Goal: Navigation & Orientation: Find specific page/section

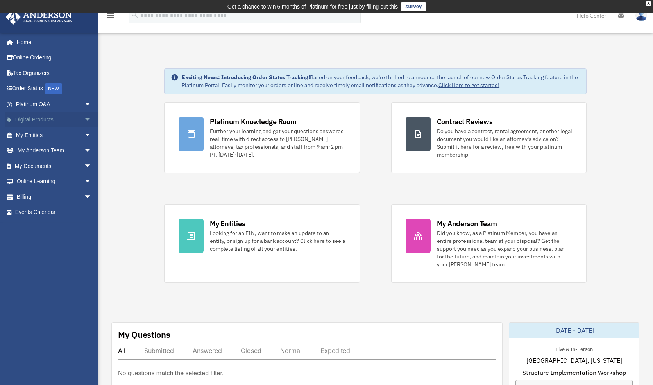
click at [84, 119] on span "arrow_drop_down" at bounding box center [92, 120] width 16 height 16
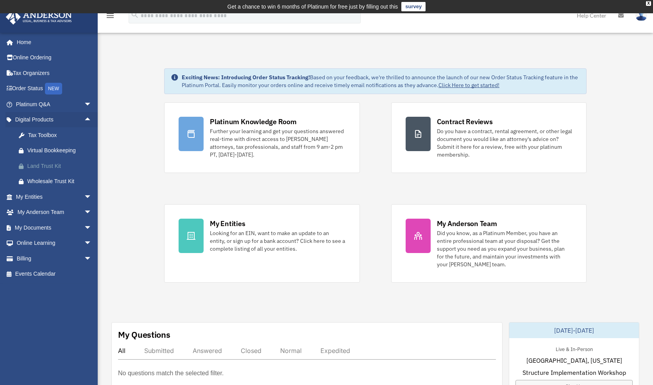
click at [62, 168] on div "Land Trust Kit" at bounding box center [60, 166] width 66 height 10
click at [74, 195] on link "My Entities arrow_drop_down" at bounding box center [54, 197] width 98 height 16
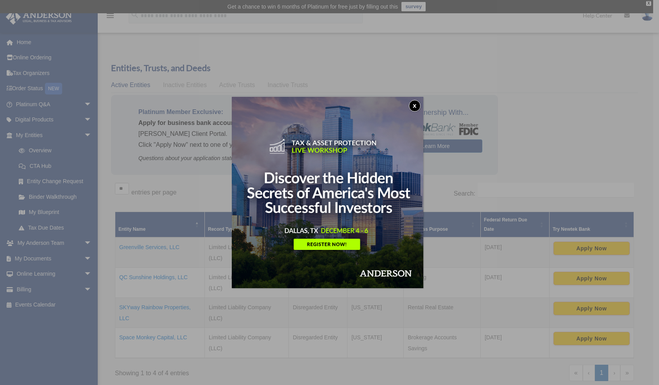
click at [416, 104] on button "x" at bounding box center [415, 106] width 12 height 12
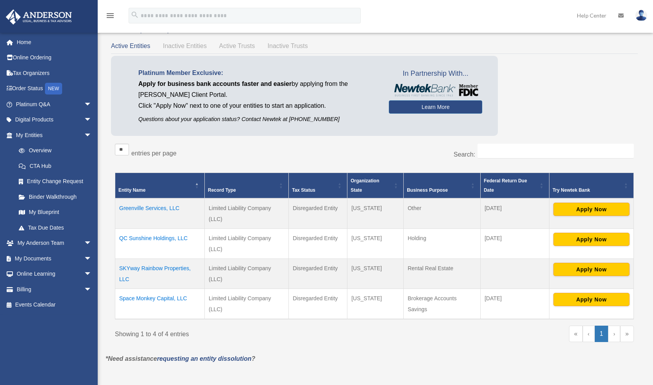
scroll to position [78, 0]
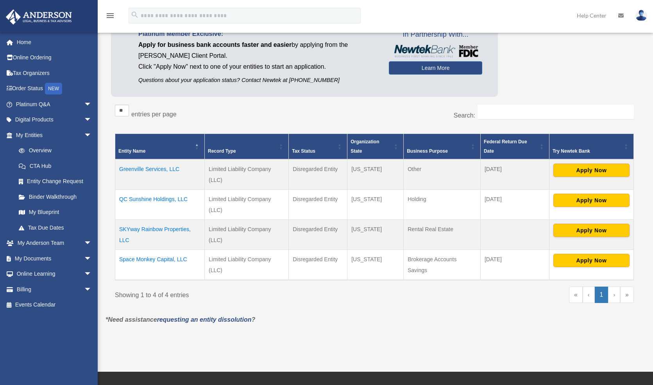
click at [156, 169] on td "Greenville Services, LLC" at bounding box center [160, 174] width 90 height 30
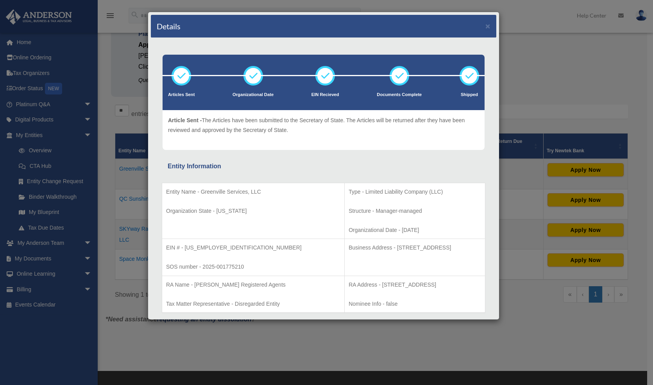
scroll to position [0, 0]
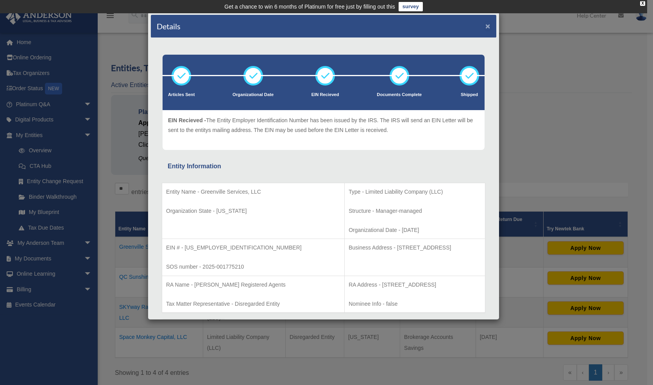
click at [486, 26] on button "×" at bounding box center [488, 26] width 5 height 8
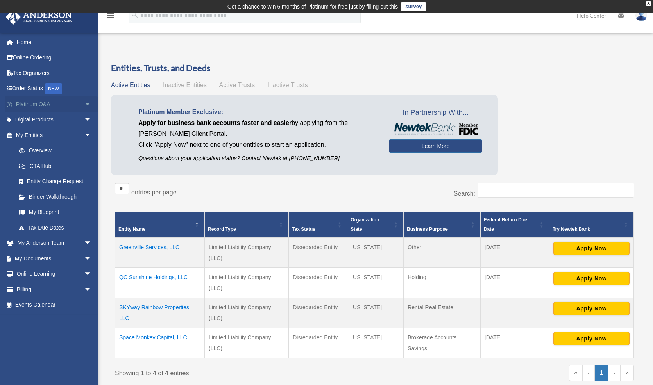
click at [84, 105] on span "arrow_drop_down" at bounding box center [92, 105] width 16 height 16
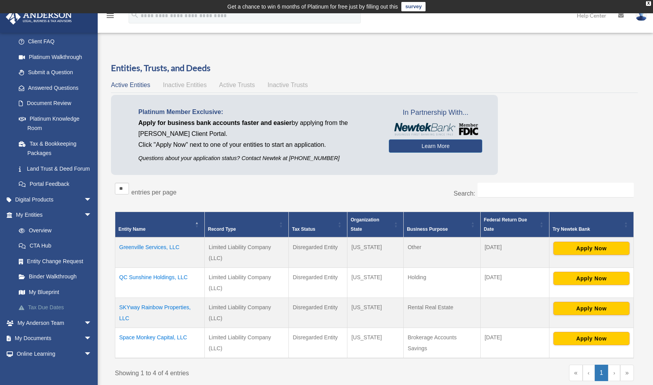
scroll to position [117, 0]
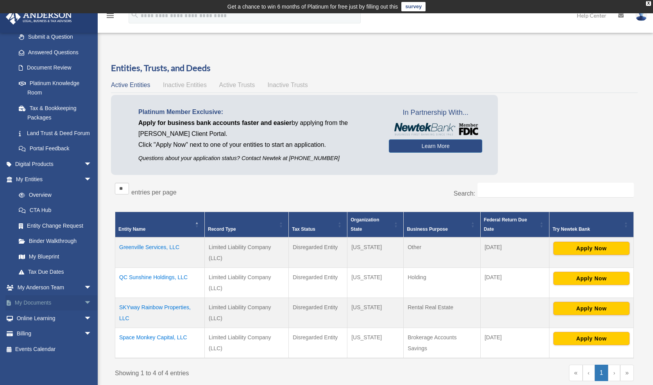
click at [59, 308] on link "My Documents arrow_drop_down" at bounding box center [54, 304] width 98 height 16
click at [84, 303] on span "arrow_drop_down" at bounding box center [92, 304] width 16 height 16
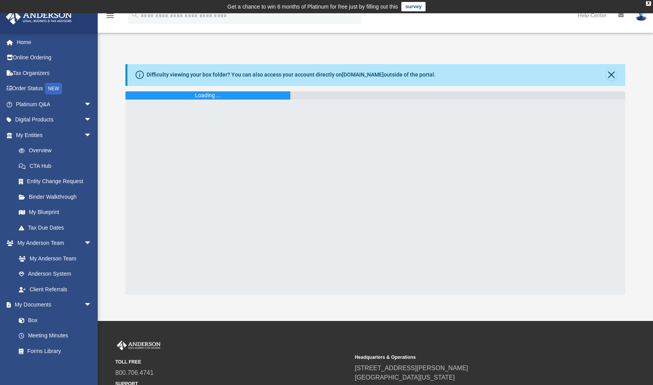
click at [322, 93] on div "Loading ..." at bounding box center [375, 95] width 500 height 8
click at [34, 319] on link "Box" at bounding box center [57, 321] width 93 height 16
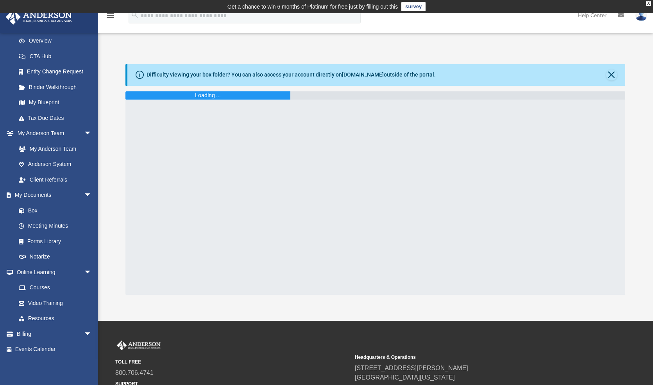
scroll to position [71, 0]
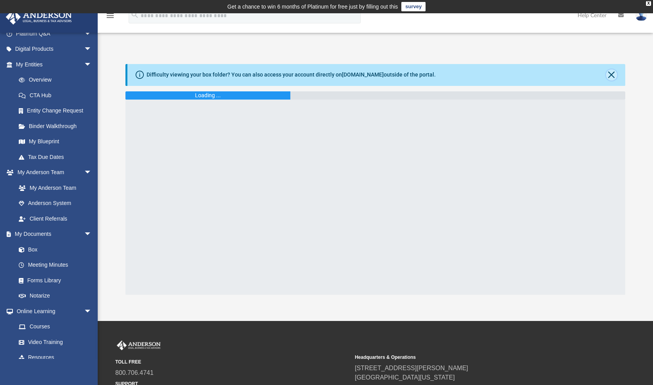
click at [611, 76] on button "Close" at bounding box center [611, 75] width 11 height 11
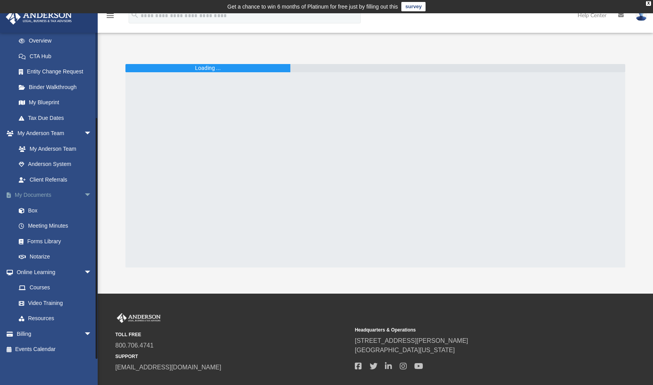
scroll to position [0, 0]
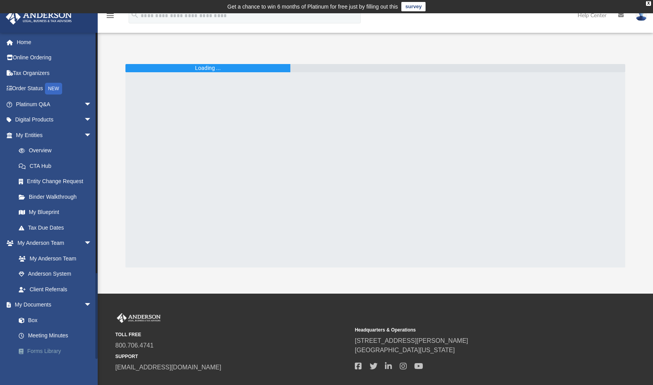
click at [44, 348] on link "Forms Library" at bounding box center [57, 352] width 93 height 16
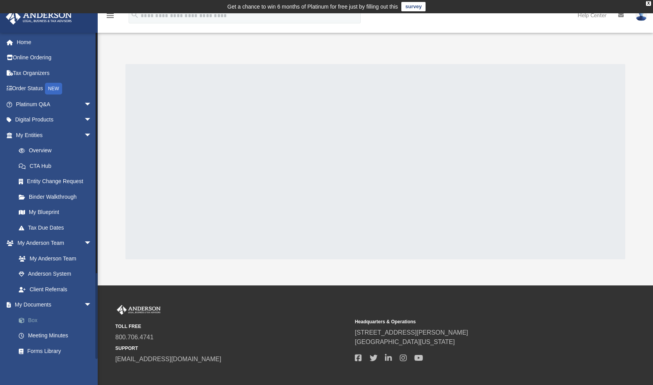
click at [44, 321] on link "Box" at bounding box center [57, 321] width 93 height 16
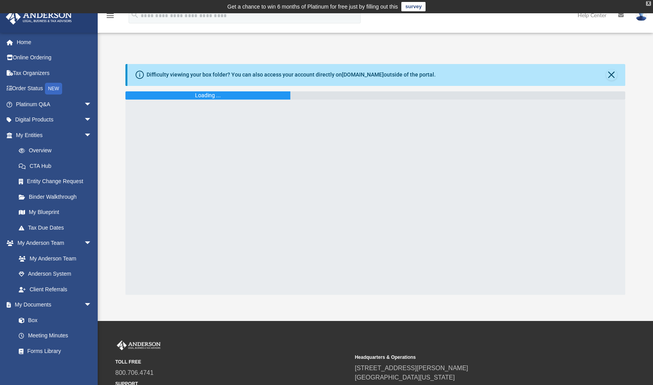
click at [649, 4] on div "X" at bounding box center [648, 3] width 5 height 5
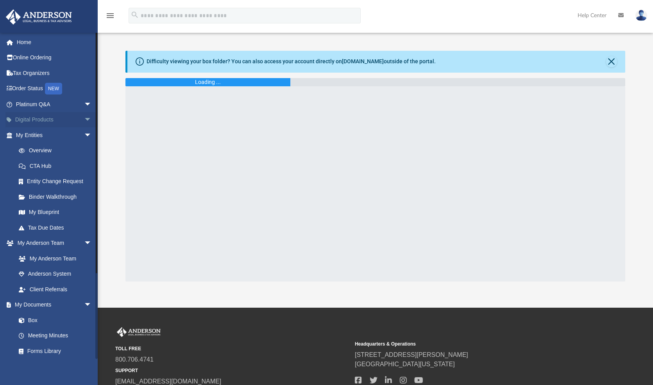
click at [84, 120] on span "arrow_drop_down" at bounding box center [92, 120] width 16 height 16
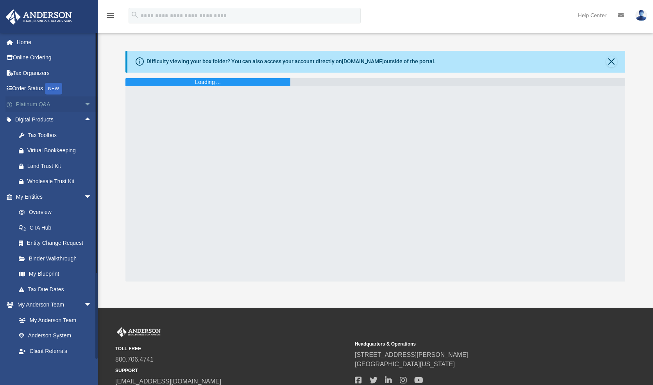
click at [84, 104] on span "arrow_drop_down" at bounding box center [92, 105] width 16 height 16
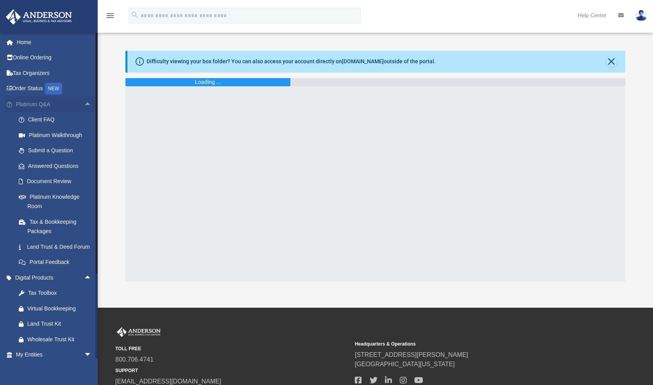
click at [84, 104] on span "arrow_drop_up" at bounding box center [92, 105] width 16 height 16
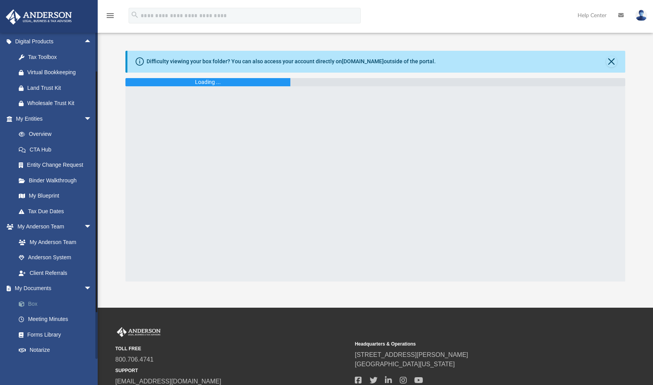
scroll to position [117, 0]
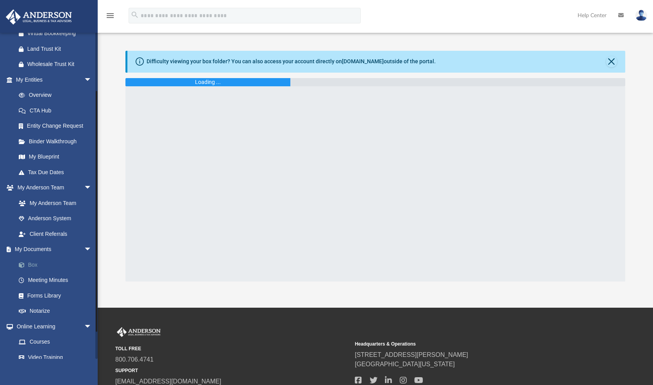
click at [60, 267] on link "Box" at bounding box center [57, 265] width 93 height 16
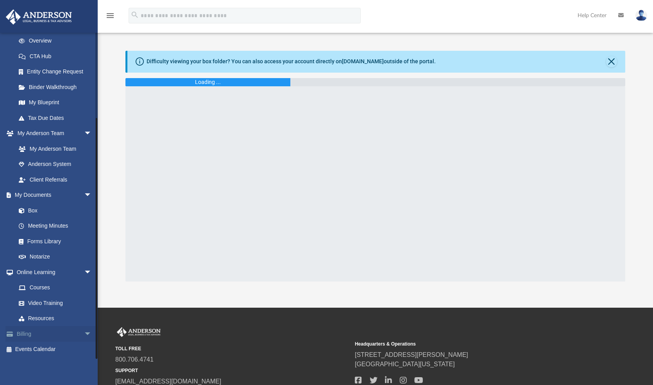
click at [84, 334] on span "arrow_drop_down" at bounding box center [92, 334] width 16 height 16
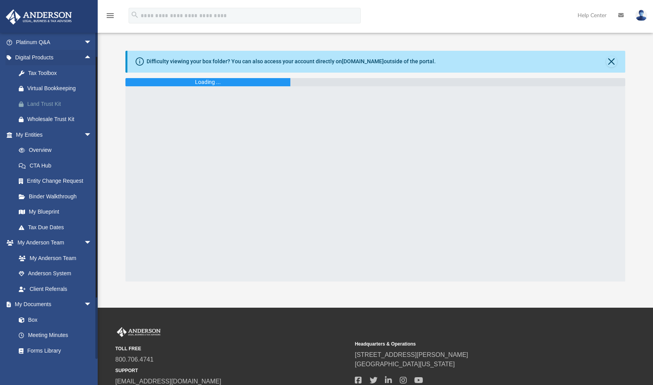
scroll to position [23, 0]
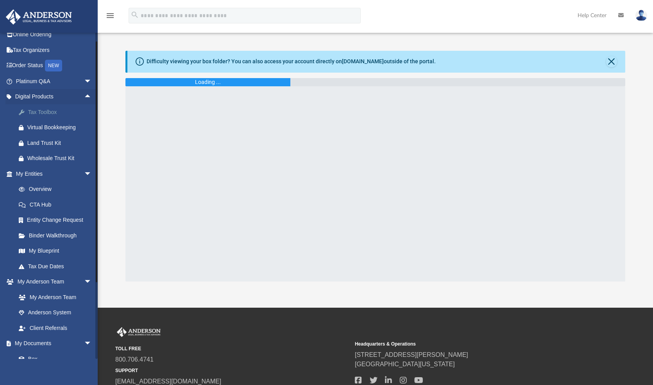
click at [46, 111] on div "Tax Toolbox" at bounding box center [60, 113] width 66 height 10
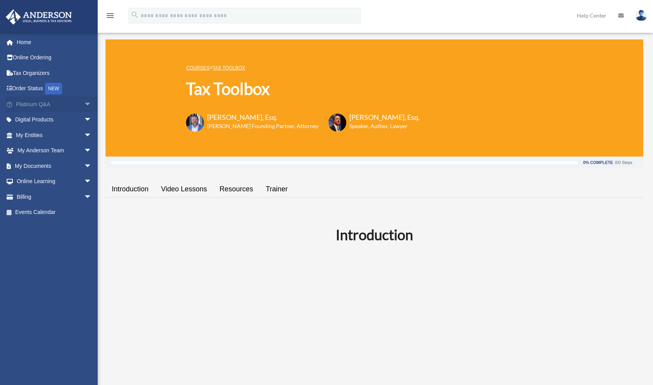
click at [84, 105] on span "arrow_drop_down" at bounding box center [92, 105] width 16 height 16
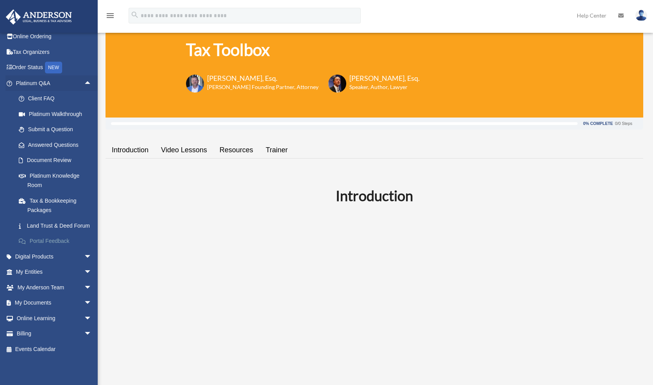
scroll to position [78, 0]
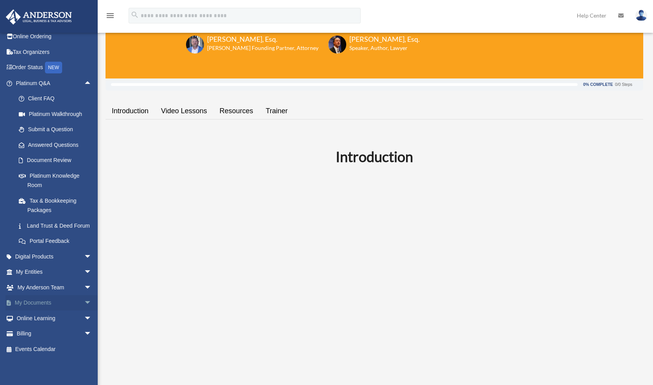
click at [41, 303] on link "My Documents arrow_drop_down" at bounding box center [54, 304] width 98 height 16
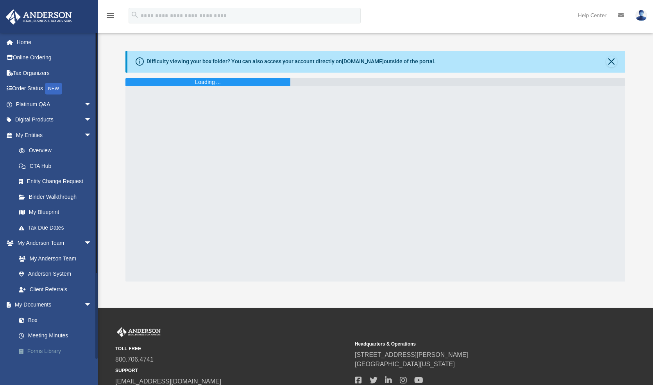
click at [53, 349] on link "Forms Library" at bounding box center [57, 352] width 93 height 16
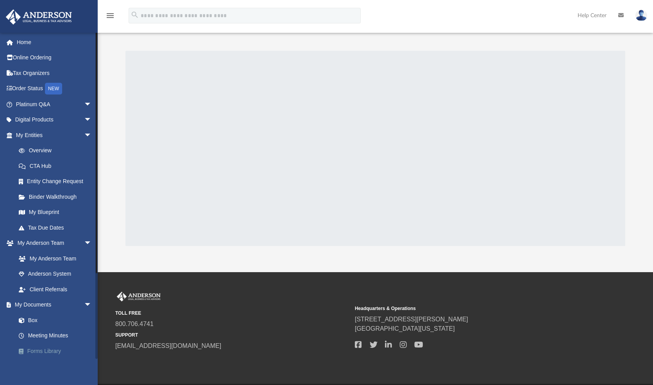
click at [41, 350] on link "Forms Library" at bounding box center [57, 352] width 93 height 16
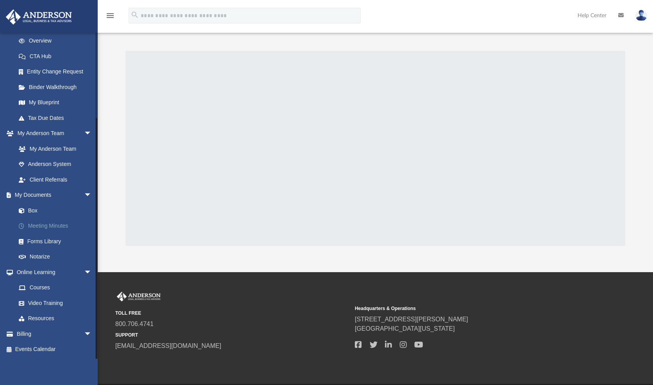
click at [54, 226] on link "Meeting Minutes" at bounding box center [57, 227] width 93 height 16
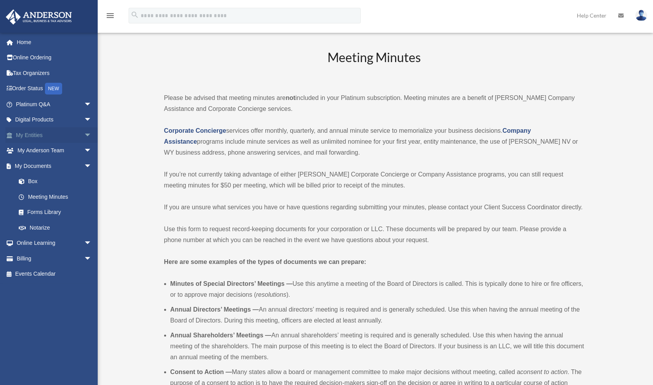
click at [84, 134] on span "arrow_drop_down" at bounding box center [92, 135] width 16 height 16
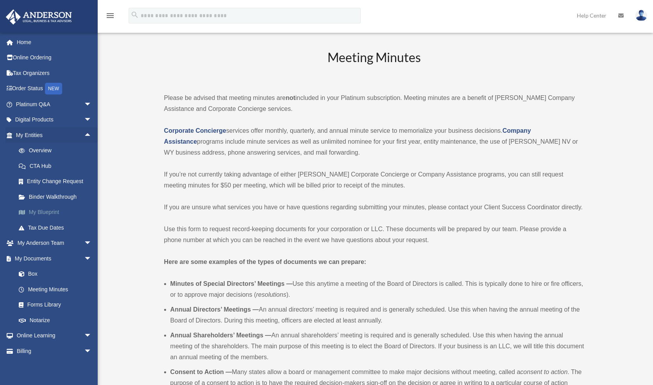
click at [57, 213] on link "My Blueprint" at bounding box center [57, 213] width 93 height 16
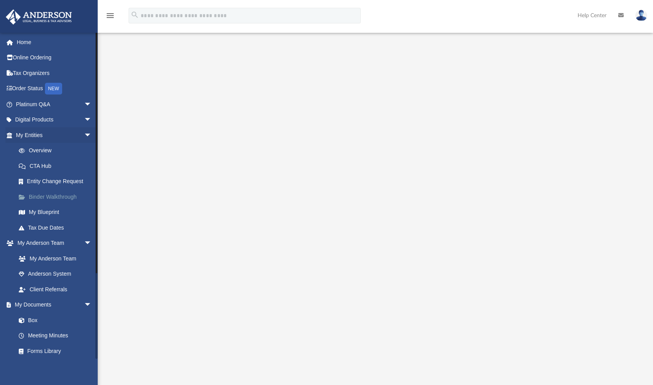
click at [43, 198] on link "Binder Walkthrough" at bounding box center [57, 197] width 93 height 16
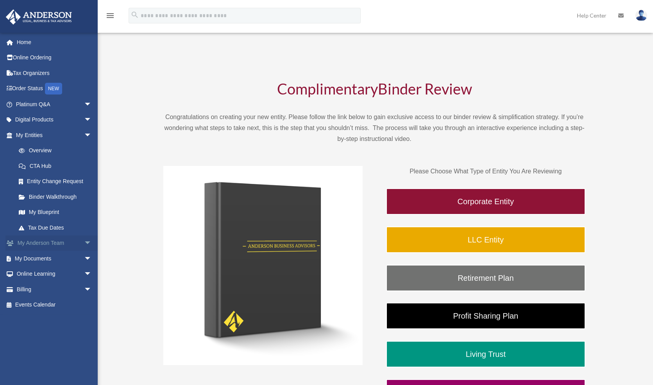
click at [44, 245] on link "My [PERSON_NAME] Team arrow_drop_down" at bounding box center [54, 244] width 98 height 16
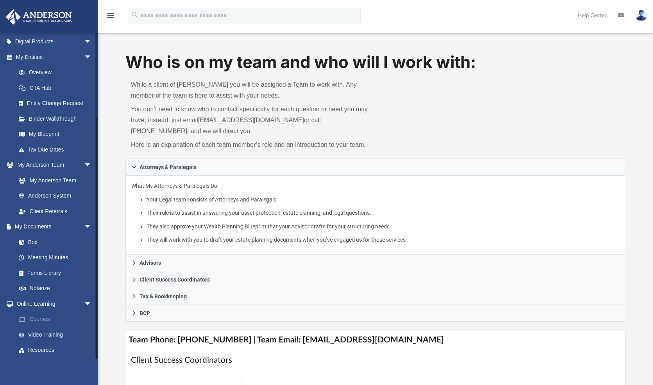
scroll to position [110, 0]
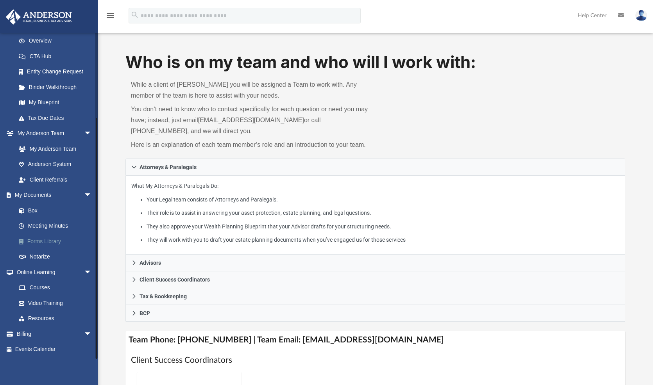
click at [57, 240] on link "Forms Library" at bounding box center [57, 242] width 93 height 16
